Goal: Information Seeking & Learning: Learn about a topic

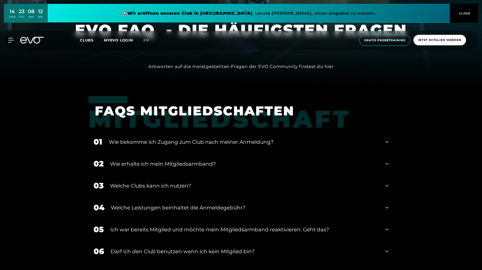
click at [291, 142] on div "Wie bekomme ich Zugang zum Club nach meiner Anmeldung?" at bounding box center [244, 142] width 270 height 8
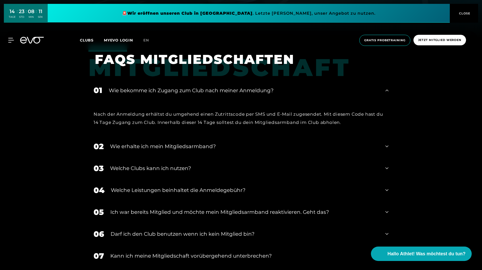
click at [291, 142] on div "02 Wie erhalte ich mein Mitgliedsarmband?" at bounding box center [240, 147] width 305 height 22
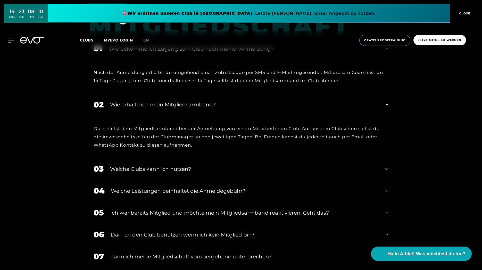
scroll to position [284, 0]
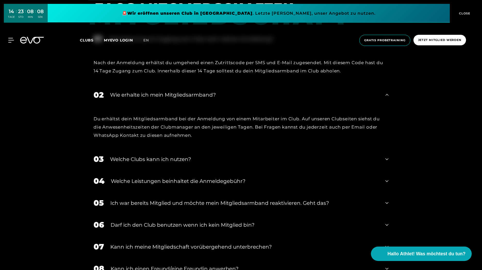
click at [293, 155] on div "Welche Clubs kann ich nutzen?" at bounding box center [244, 159] width 269 height 8
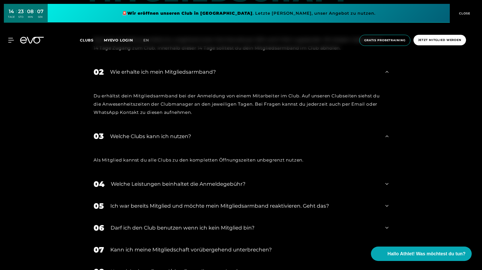
scroll to position [335, 0]
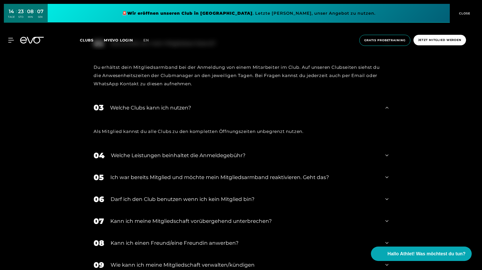
click at [293, 155] on div "Welche Leistungen beinhaltet die Anmeldegebühr?" at bounding box center [245, 156] width 268 height 8
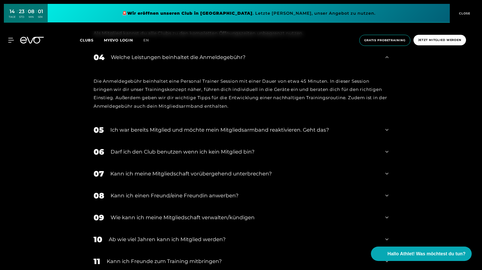
scroll to position [464, 0]
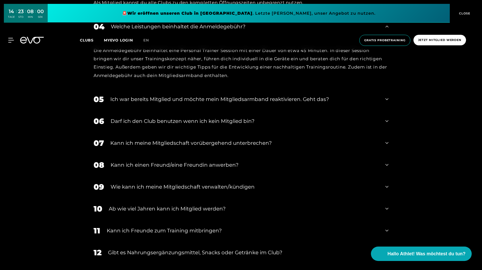
click at [288, 122] on div "Darf ich den Club benutzen wenn ich kein Mitglied bin?" at bounding box center [245, 121] width 268 height 8
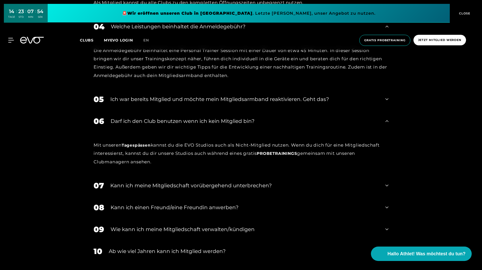
click at [294, 99] on div "Ich war bereits Mitglied und möchte mein Mitgliedsarmband reaktivieren. Geht da…" at bounding box center [244, 99] width 269 height 8
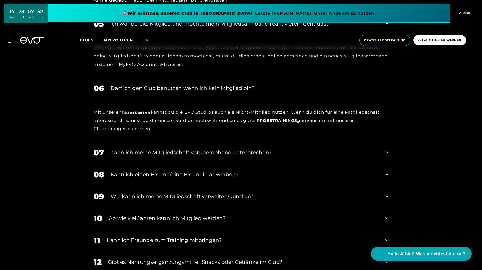
scroll to position [541, 0]
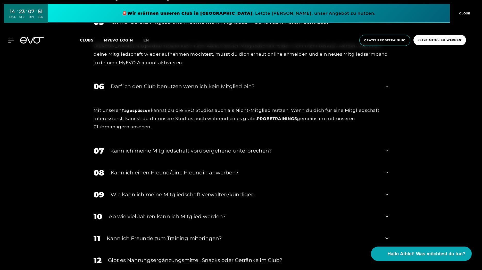
click at [286, 151] on div "Kann ich meine Mitgliedschaft vorübergehend unterbrechen?" at bounding box center [244, 151] width 269 height 8
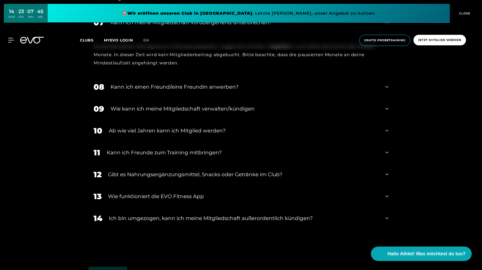
scroll to position [696, 0]
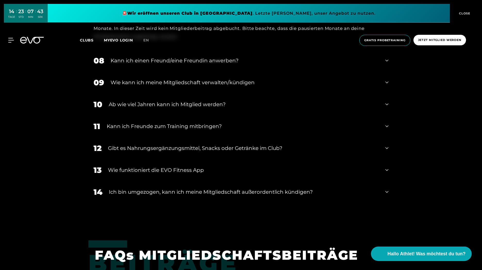
click at [270, 190] on div "Ich bin umgezogen, kann ich meine Mitgliedschaft außerordentlich kündigen?" at bounding box center [244, 192] width 270 height 8
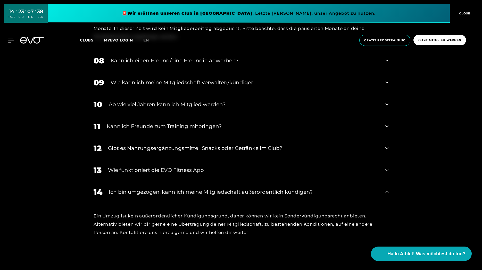
click at [266, 176] on div "13 Wie funktioniert die EVO Fitness App" at bounding box center [240, 170] width 305 height 22
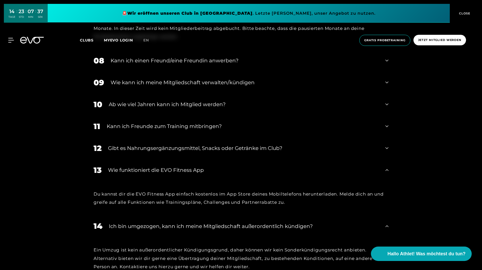
click at [270, 147] on div "Gibt es Nahrungsergänzungsmittel, Snacks oder Getränke im Club?" at bounding box center [243, 148] width 271 height 8
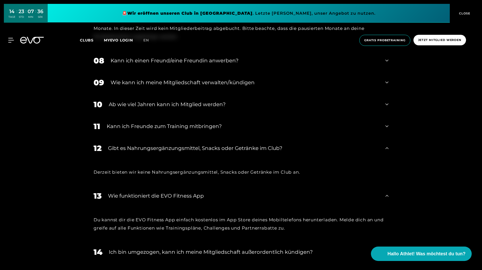
click at [266, 126] on div "Kann ich Freunde zum Training mitbringen?" at bounding box center [243, 126] width 272 height 8
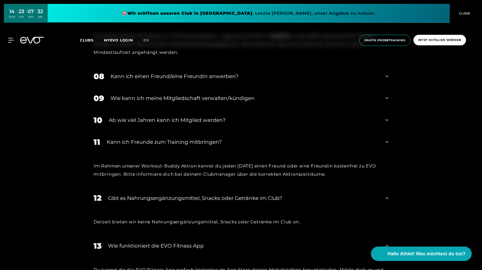
scroll to position [644, 0]
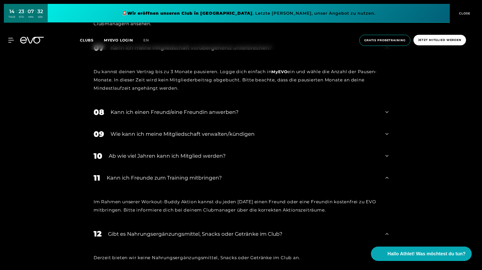
click at [222, 117] on div "08 Kann ich einen Freund/eine Freundin anwerben?" at bounding box center [240, 112] width 305 height 22
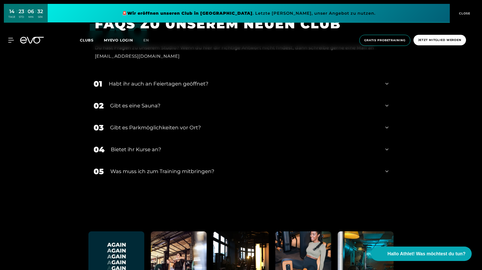
scroll to position [1727, 0]
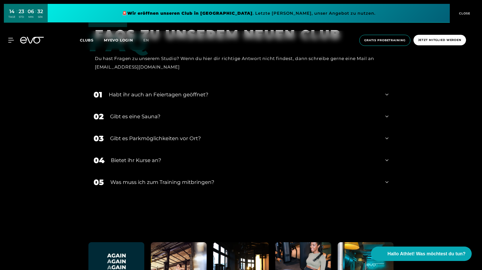
click at [161, 91] on div "Habt ihr auch an Feiertagen geöffnet?" at bounding box center [244, 95] width 270 height 8
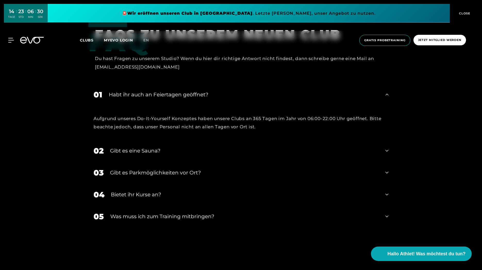
click at [192, 140] on div "02 Gibt es eine Sauna?" at bounding box center [240, 151] width 305 height 22
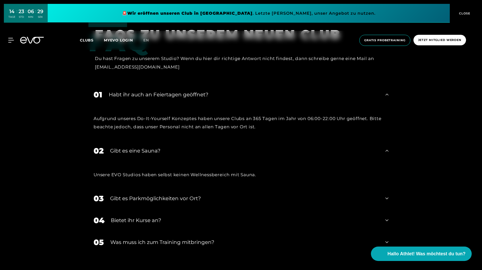
click at [201, 188] on div "03 Gibt es Parkmöglichkeiten vor Ort?" at bounding box center [240, 199] width 305 height 22
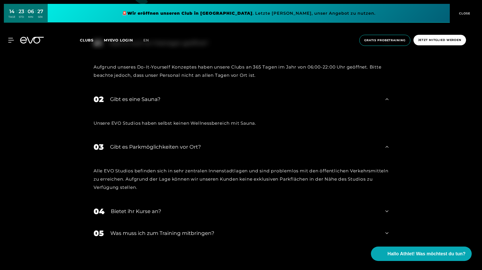
click at [203, 201] on div "04 Bietet ihr [DEMOGRAPHIC_DATA]?" at bounding box center [240, 212] width 305 height 22
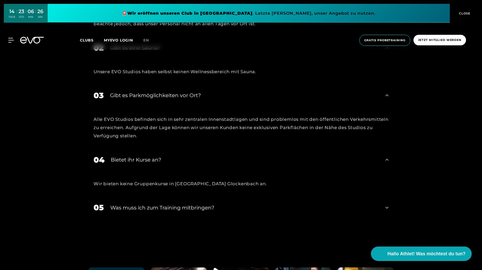
click at [203, 204] on div "Was muss ich zum Training mitbringen?" at bounding box center [244, 208] width 269 height 8
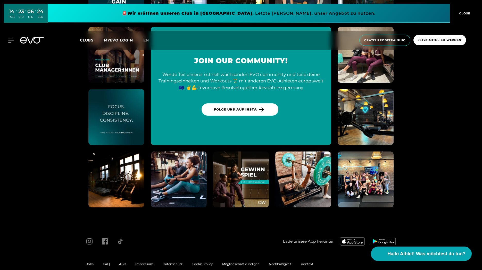
scroll to position [2169, 0]
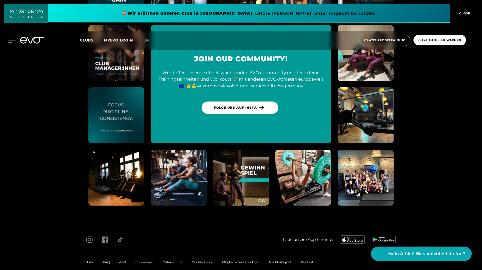
click at [9, 40] on icon at bounding box center [12, 40] width 7 height 4
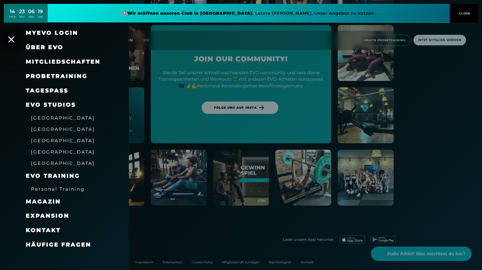
click at [78, 245] on span "Häufige Fragen" at bounding box center [58, 244] width 65 height 7
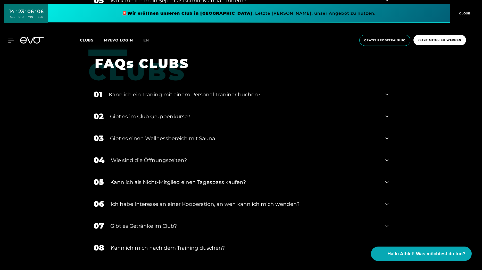
scroll to position [799, 0]
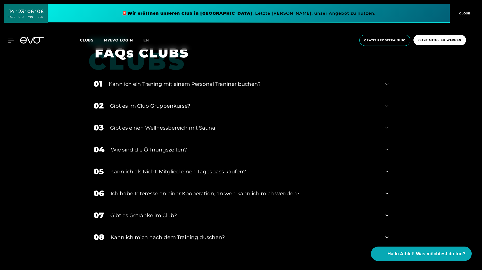
click at [229, 236] on div "Kann ich mich nach dem Training duschen?" at bounding box center [245, 238] width 268 height 8
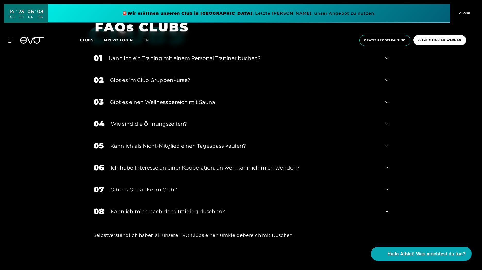
click at [185, 133] on div "04 Wie sind die Öffnungszeiten?" at bounding box center [240, 124] width 305 height 22
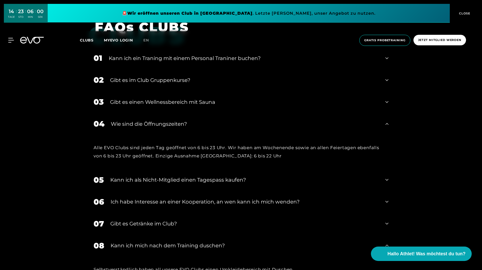
click at [184, 124] on div "Wie sind die Öffnungszeiten?" at bounding box center [245, 124] width 268 height 8
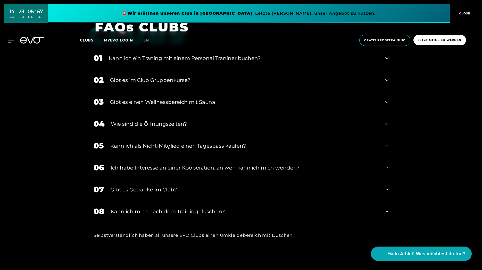
click at [186, 143] on div "Kann ich als Nicht-Mitglied einen Tagespass kaufen?" at bounding box center [244, 146] width 269 height 8
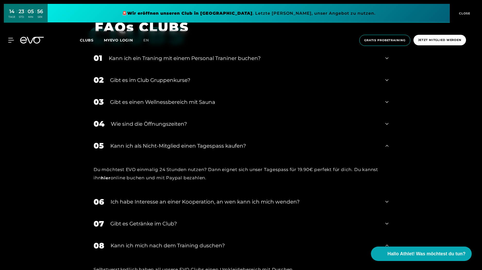
click at [186, 143] on div "Kann ich als Nicht-Mitglied einen Tagespass kaufen?" at bounding box center [244, 146] width 269 height 8
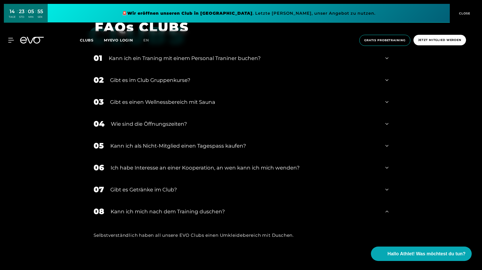
click at [192, 163] on div "06 Ich habe Interesse an einer Kooperation, an wen kann ich mich wenden?" at bounding box center [240, 168] width 305 height 22
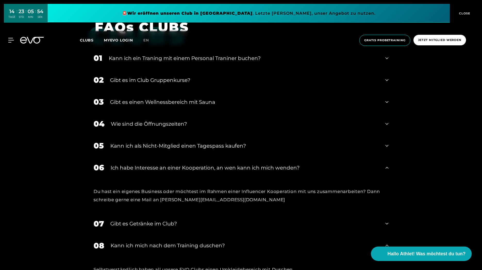
click at [192, 163] on div "06 Ich habe Interesse an einer Kooperation, an wen kann ich mich wenden?" at bounding box center [240, 168] width 305 height 22
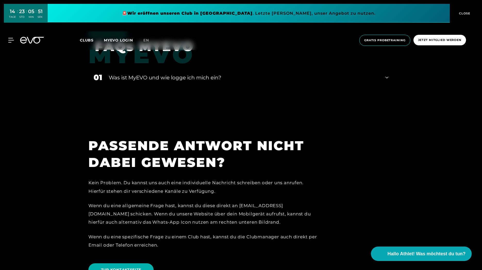
scroll to position [1008, 0]
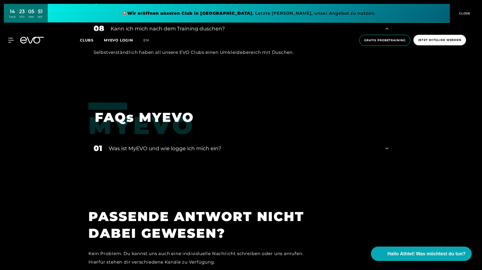
click at [180, 140] on div "01 Was ist MyEVO und wie logge ich mich ein?" at bounding box center [240, 148] width 305 height 22
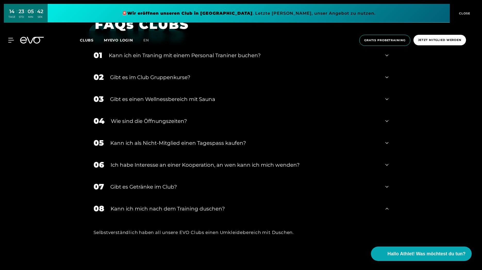
scroll to position [827, 0]
click at [179, 188] on div "Gibt es Getränke im Club?" at bounding box center [244, 187] width 269 height 8
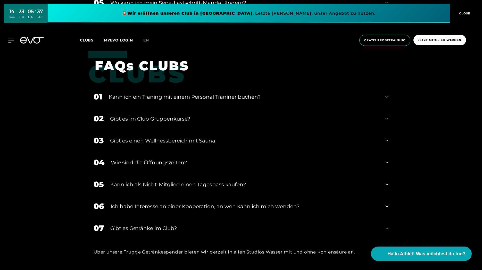
scroll to position [776, 0]
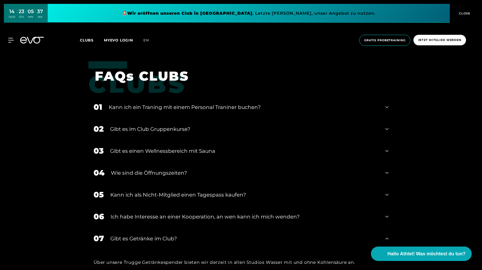
click at [157, 149] on div "Gibt es einen Wellnessbereich mit Sauna" at bounding box center [244, 151] width 269 height 8
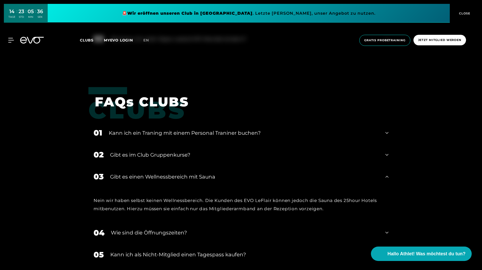
scroll to position [724, 0]
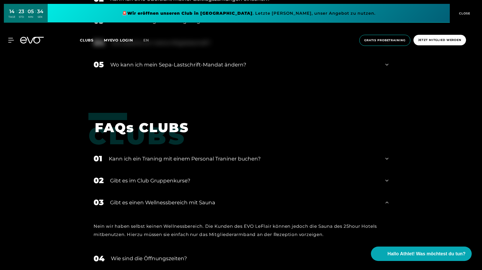
click at [157, 157] on div "Kann ich ein Traning mit einem Personal Traniner buchen?" at bounding box center [244, 159] width 270 height 8
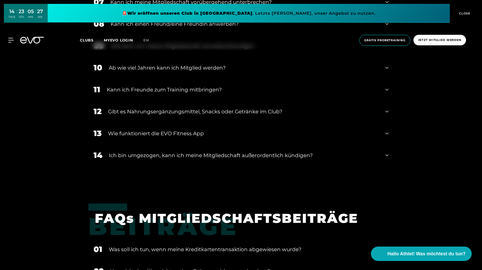
scroll to position [441, 0]
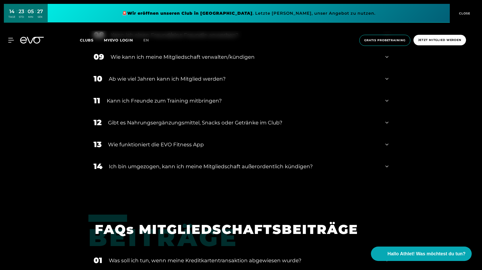
click at [161, 124] on div "Gibt es Nahrungsergänzungsmittel, Snacks oder Getränke im Club?" at bounding box center [243, 123] width 271 height 8
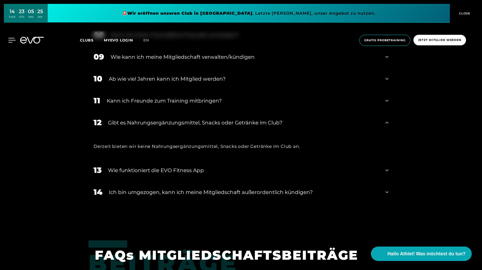
click at [8, 42] on icon at bounding box center [11, 40] width 7 height 5
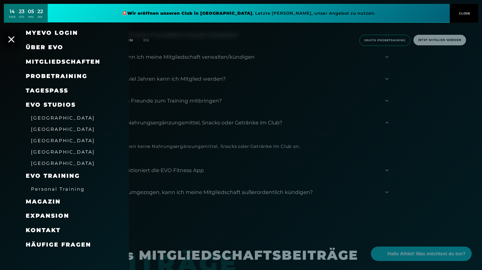
click at [51, 62] on span "Mitgliedschaften" at bounding box center [63, 61] width 75 height 7
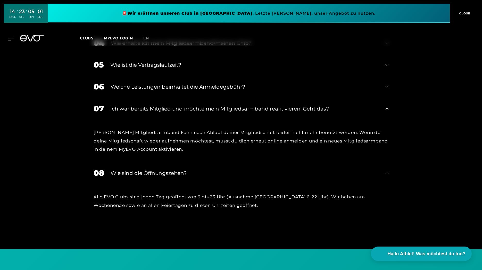
scroll to position [865, 0]
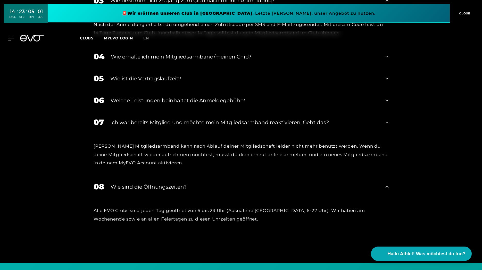
click at [181, 106] on div "06 Welche Leistungen beinhaltet die Anmeldegebühr?" at bounding box center [240, 100] width 305 height 22
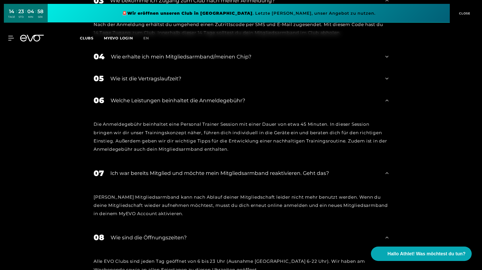
click at [161, 78] on div "Wie ist die Vertragslaufzeit?" at bounding box center [244, 79] width 269 height 8
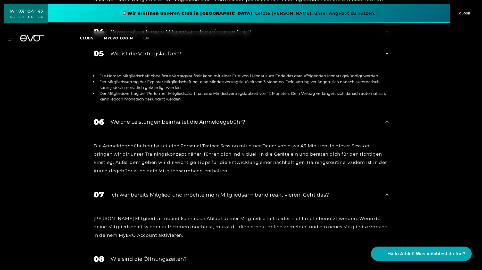
scroll to position [787, 0]
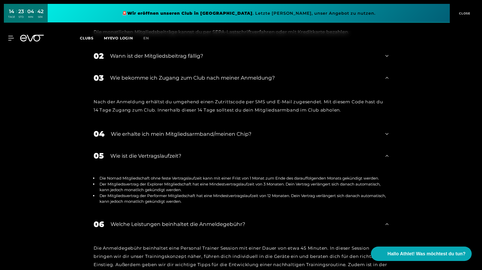
click at [281, 137] on div "Wie erhalte ich mein Mitgliedsarmband/meinen Chip?" at bounding box center [245, 134] width 268 height 8
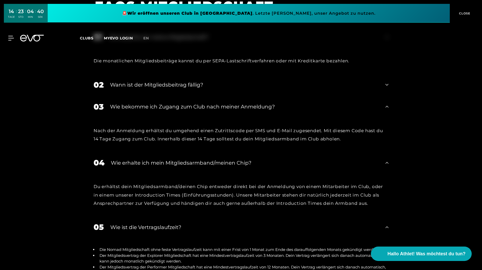
scroll to position [710, 0]
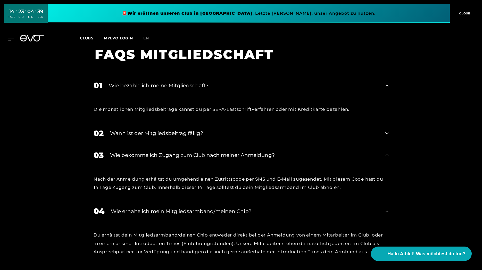
click at [213, 133] on div "Wann ist der Mitgliedsbeitrag fällig?" at bounding box center [244, 133] width 269 height 8
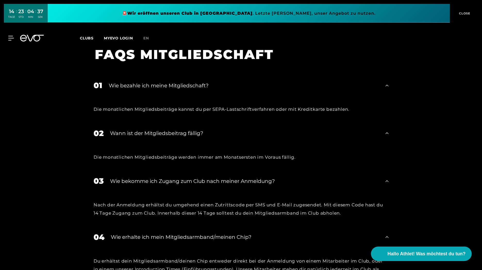
click at [10, 41] on div "MyEVO Login Über EVO Mitgliedschaften Probetraining TAGESPASS EVO Studios [GEOG…" at bounding box center [241, 38] width 480 height 15
click at [13, 38] on icon at bounding box center [12, 38] width 7 height 4
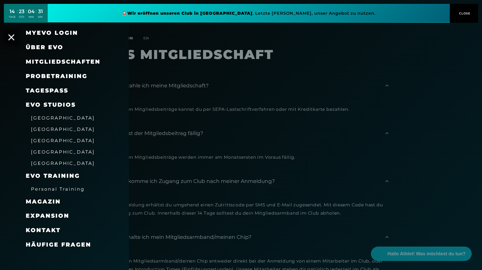
click at [47, 140] on span "[GEOGRAPHIC_DATA]" at bounding box center [63, 140] width 64 height 5
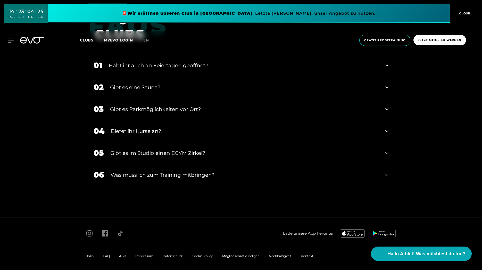
scroll to position [1854, 0]
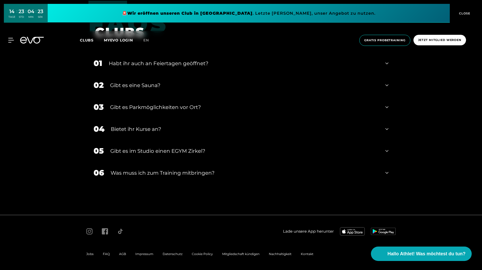
click at [14, 42] on div "MyEVO Login Über EVO Mitgliedschaften Probetraining TAGESPASS EVO Studios [GEOG…" at bounding box center [8, 40] width 18 height 5
click at [11, 40] on icon at bounding box center [12, 40] width 7 height 4
